Goal: Task Accomplishment & Management: Manage account settings

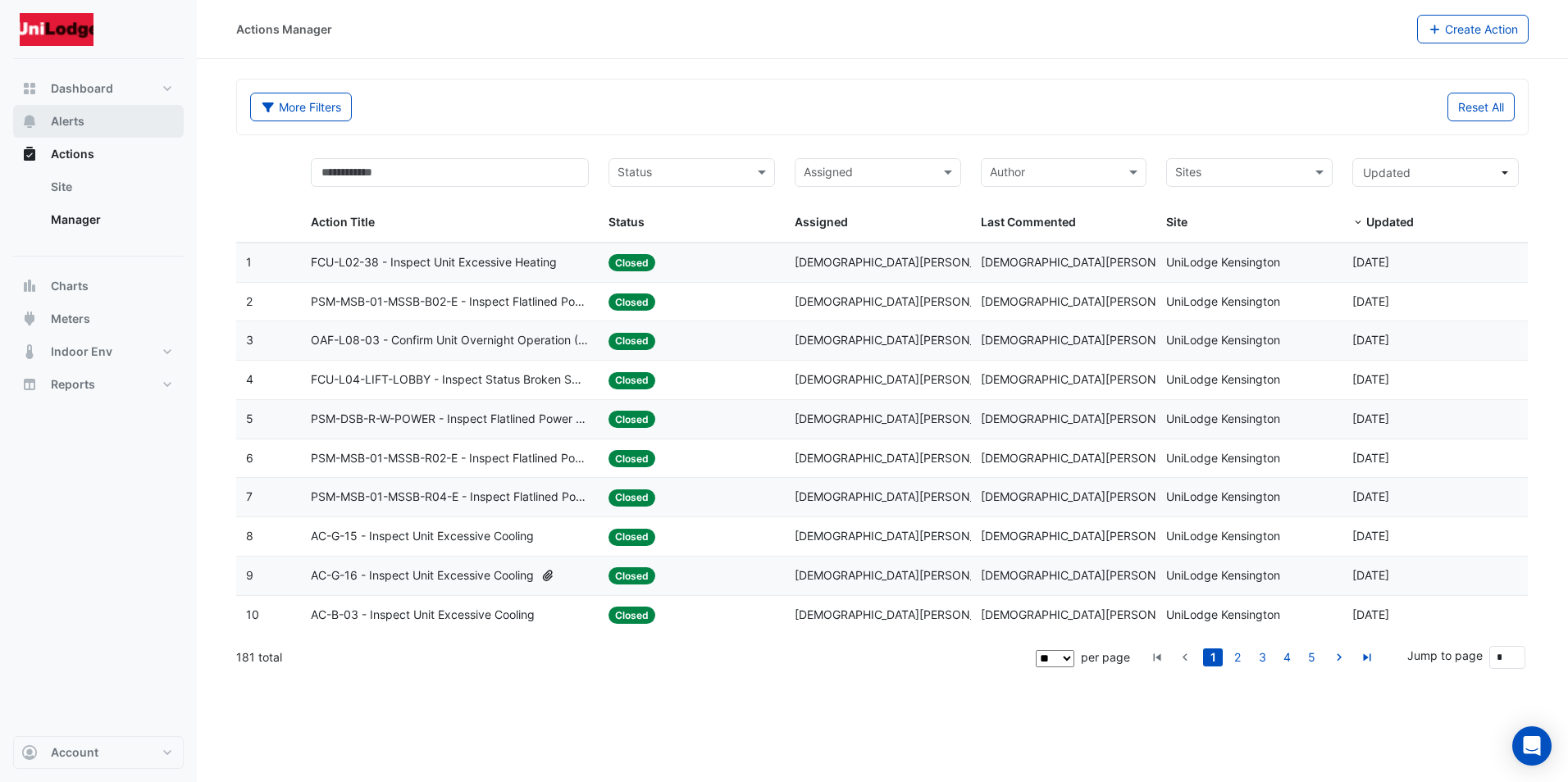
click at [52, 116] on span "Alerts" at bounding box center [67, 121] width 33 height 17
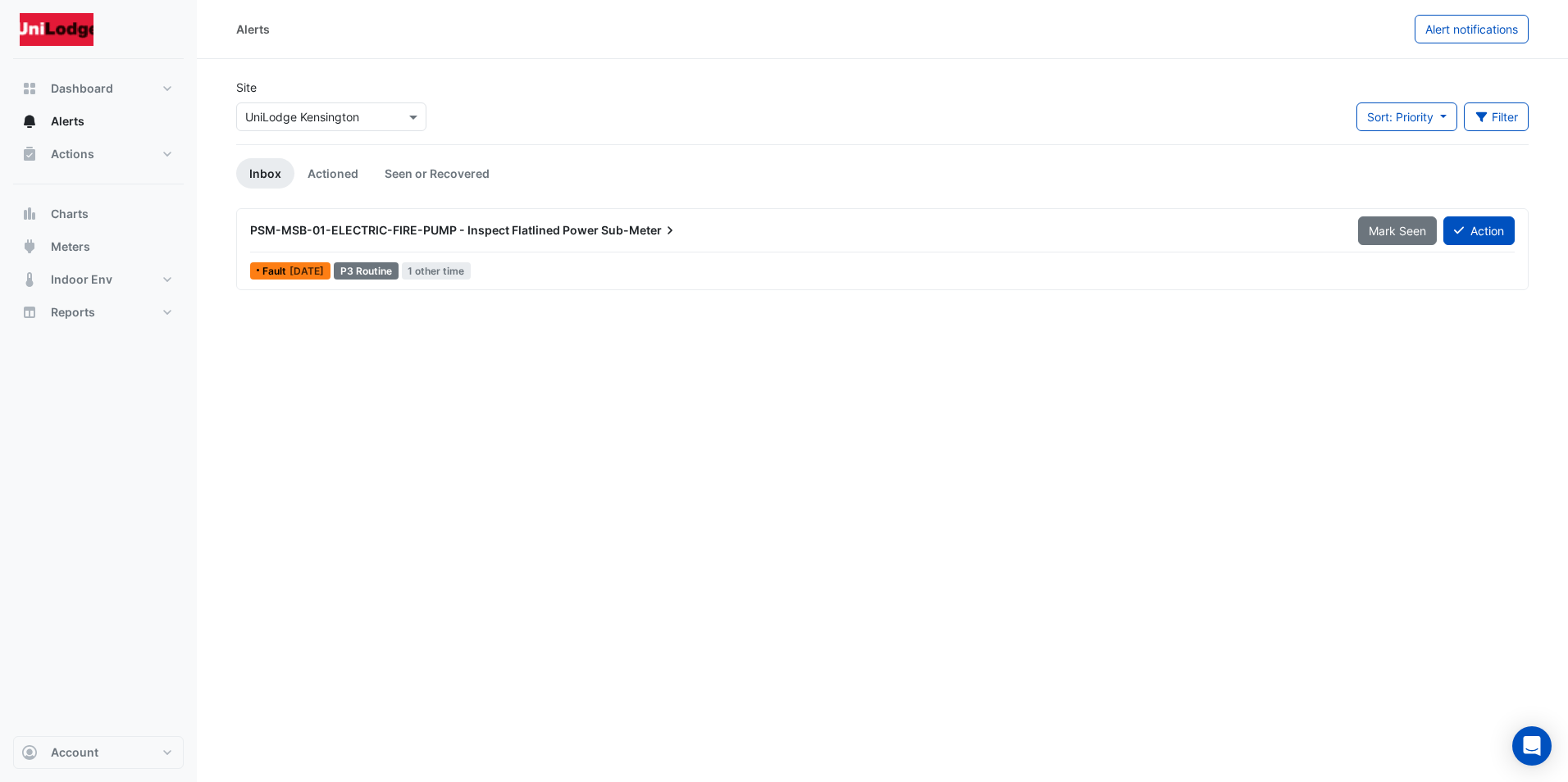
click at [313, 271] on span "[DATE]" at bounding box center [306, 271] width 34 height 12
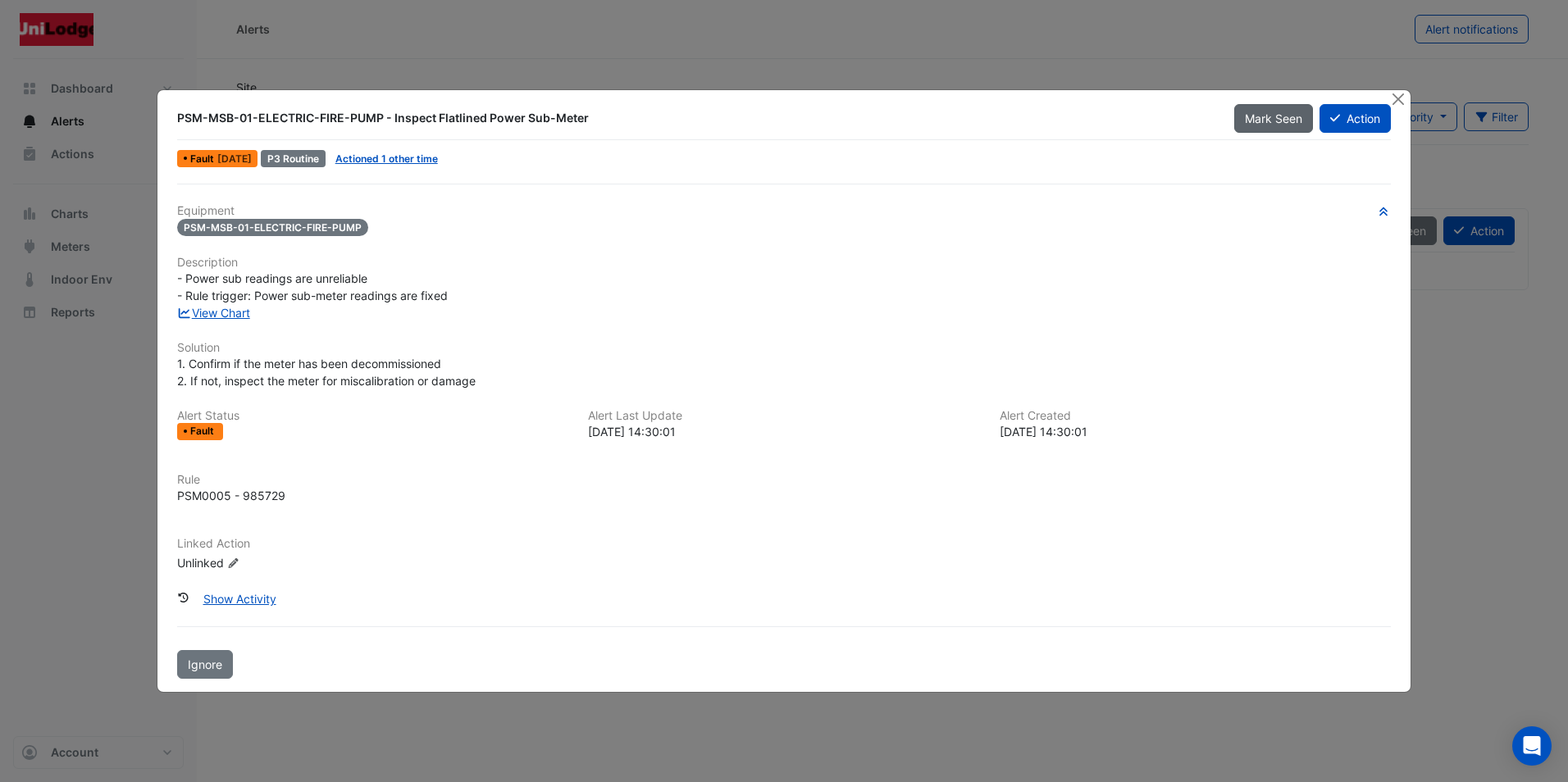
click at [1251, 120] on span "Mark Seen" at bounding box center [1273, 118] width 57 height 14
click at [1399, 96] on button "Close" at bounding box center [1398, 99] width 17 height 17
